Goal: Task Accomplishment & Management: Manage account settings

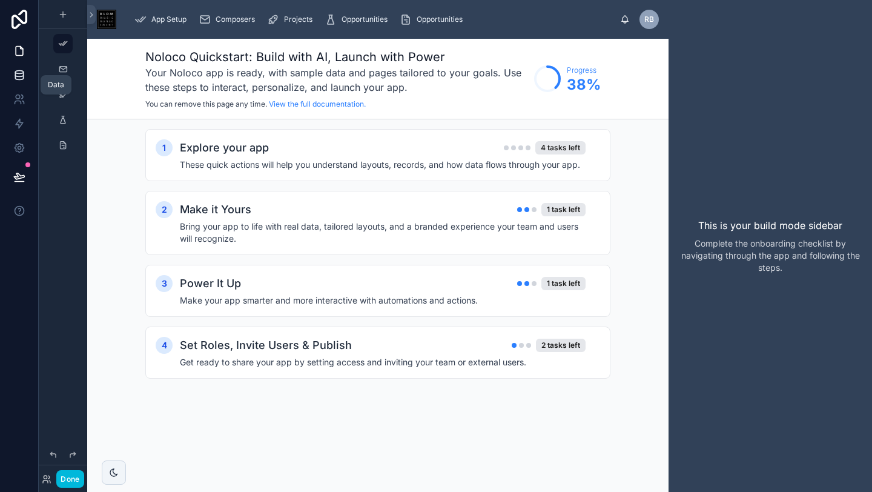
click at [20, 73] on icon at bounding box center [19, 72] width 8 height 3
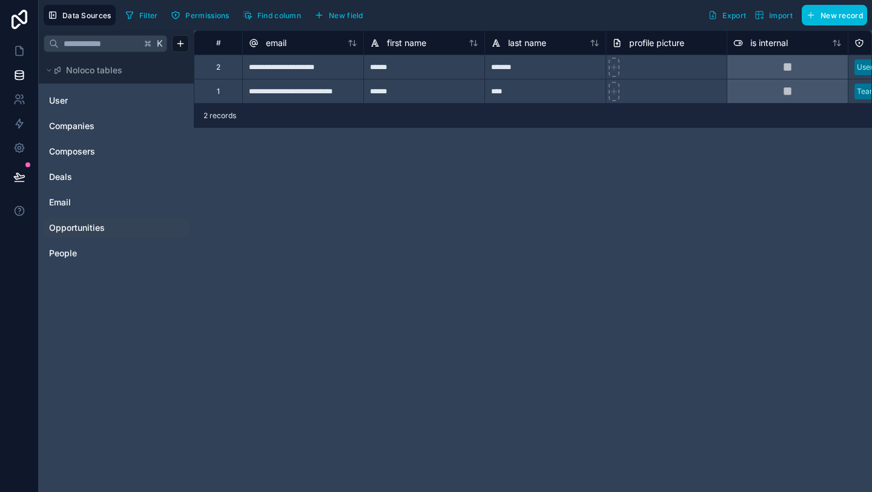
click at [87, 232] on span "Opportunities" at bounding box center [77, 228] width 56 height 12
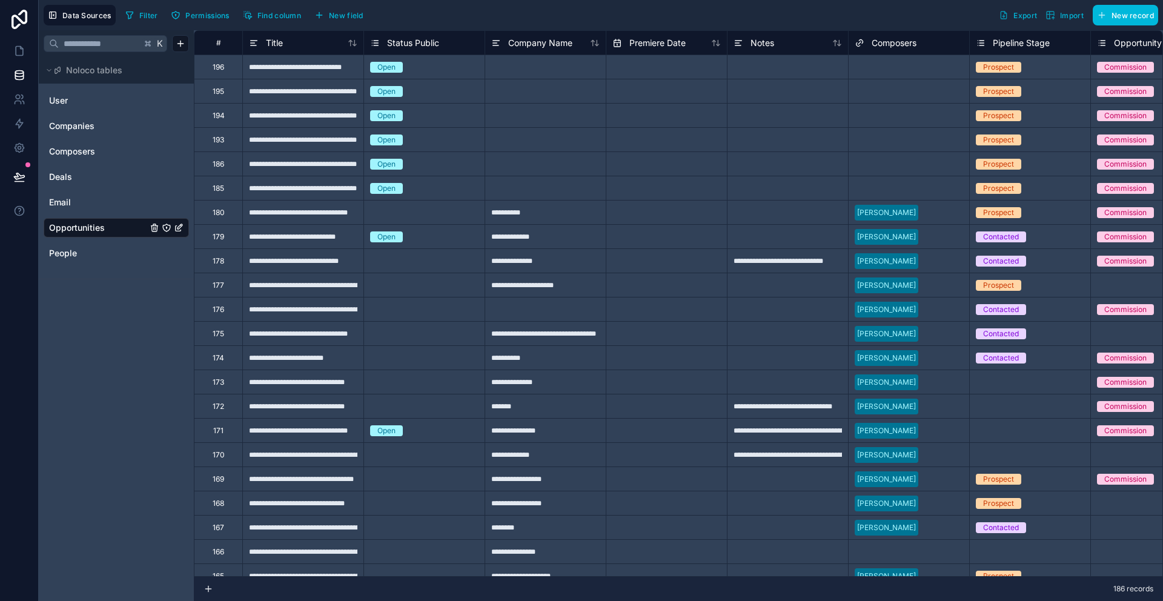
click at [181, 228] on icon "Opportunities" at bounding box center [179, 228] width 10 height 10
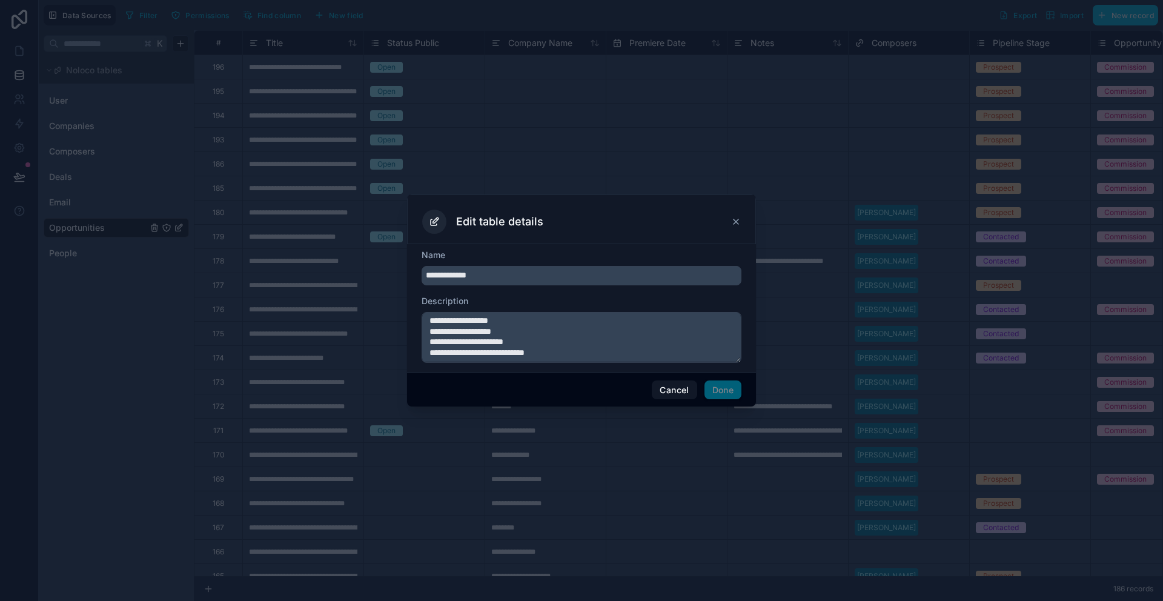
scroll to position [40, 0]
click at [736, 219] on icon at bounding box center [736, 222] width 10 height 10
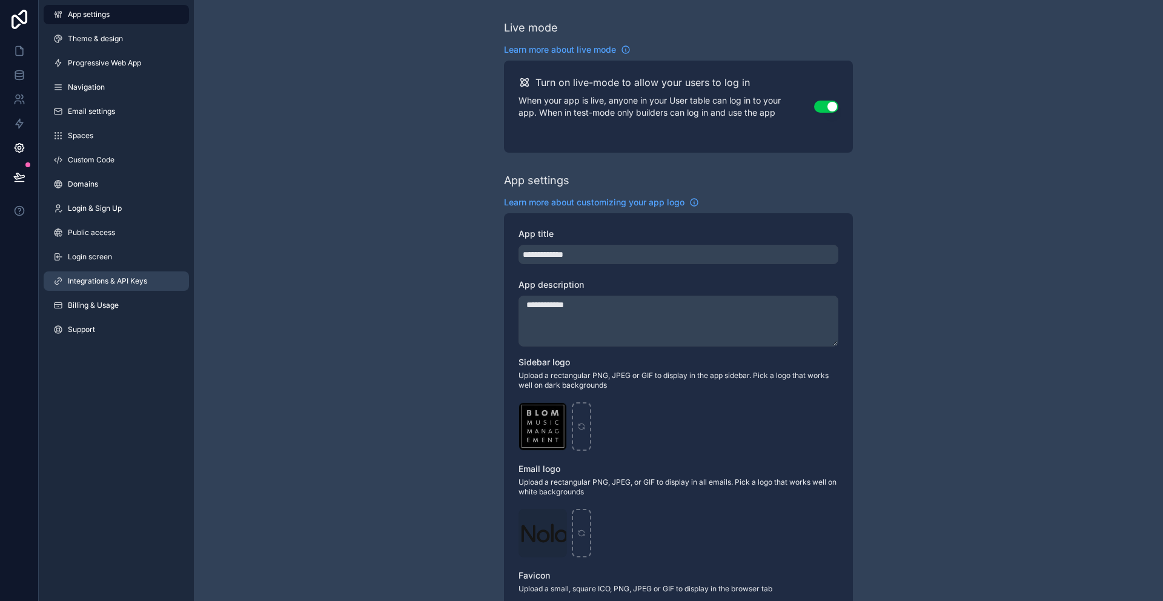
click at [95, 277] on span "Integrations & API Keys" at bounding box center [107, 281] width 79 height 10
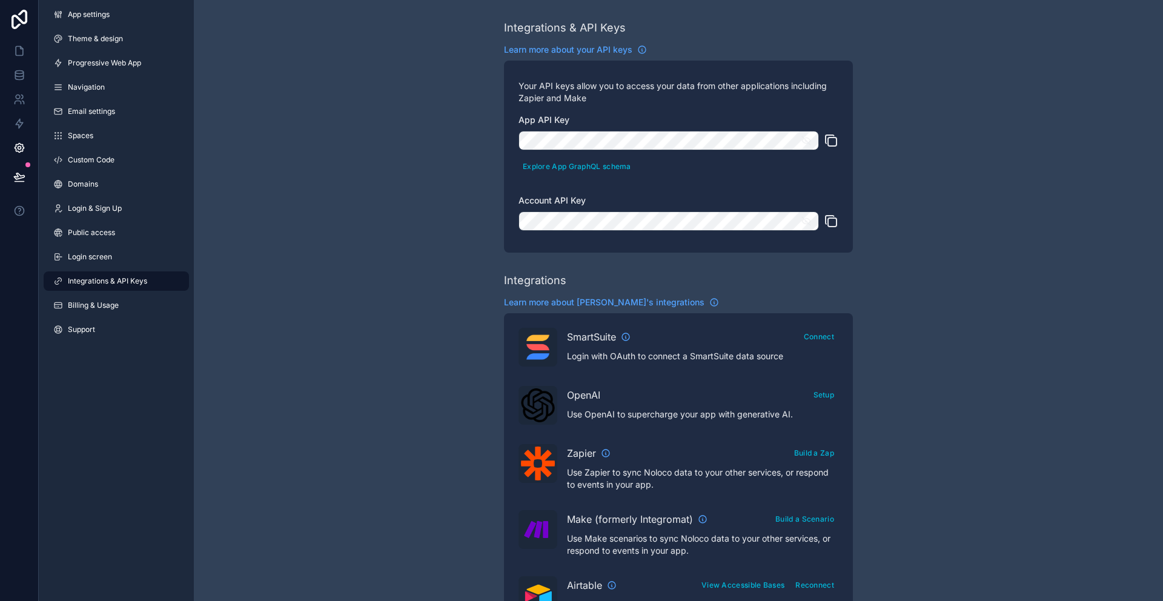
click at [834, 138] on icon "scrollable content" at bounding box center [832, 142] width 8 height 8
click at [831, 221] on icon "scrollable content" at bounding box center [831, 221] width 15 height 15
